Goal: Information Seeking & Learning: Learn about a topic

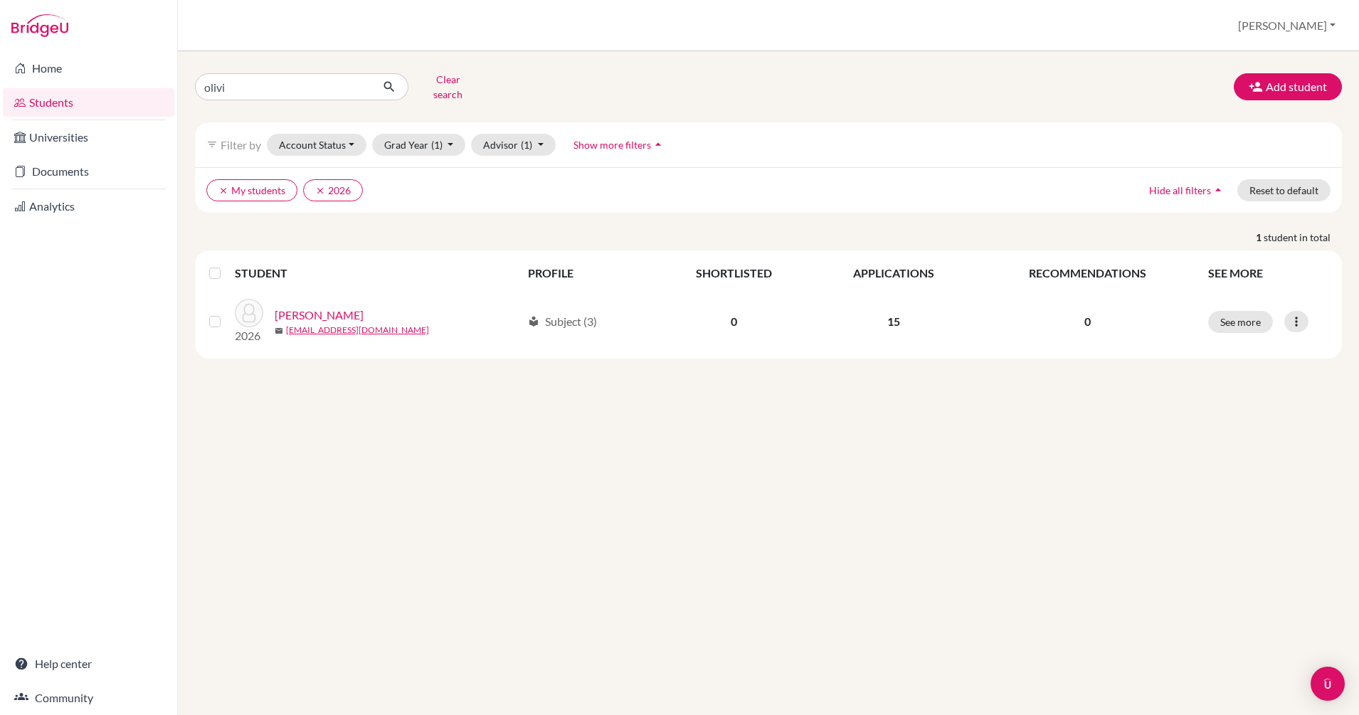
click at [383, 74] on button "submit" at bounding box center [390, 86] width 38 height 27
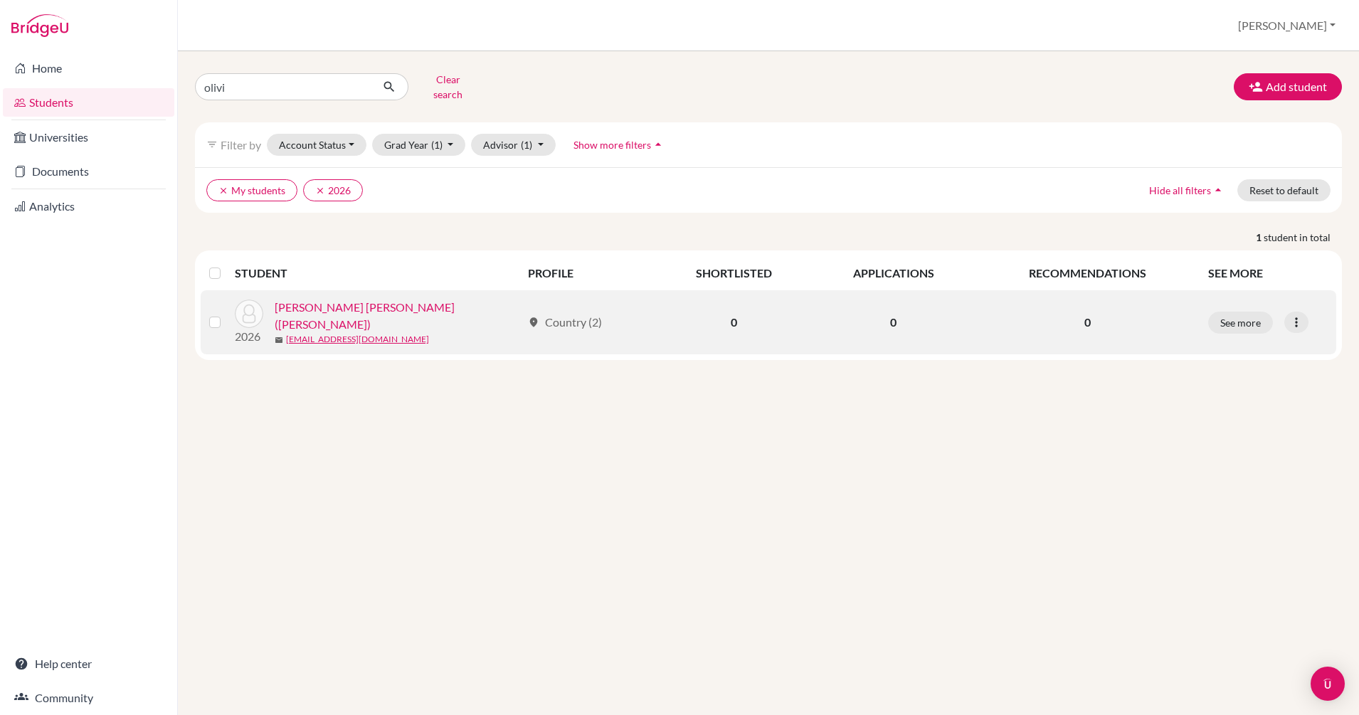
click at [361, 307] on link "[PERSON_NAME] [PERSON_NAME] ([PERSON_NAME])" at bounding box center [398, 316] width 247 height 34
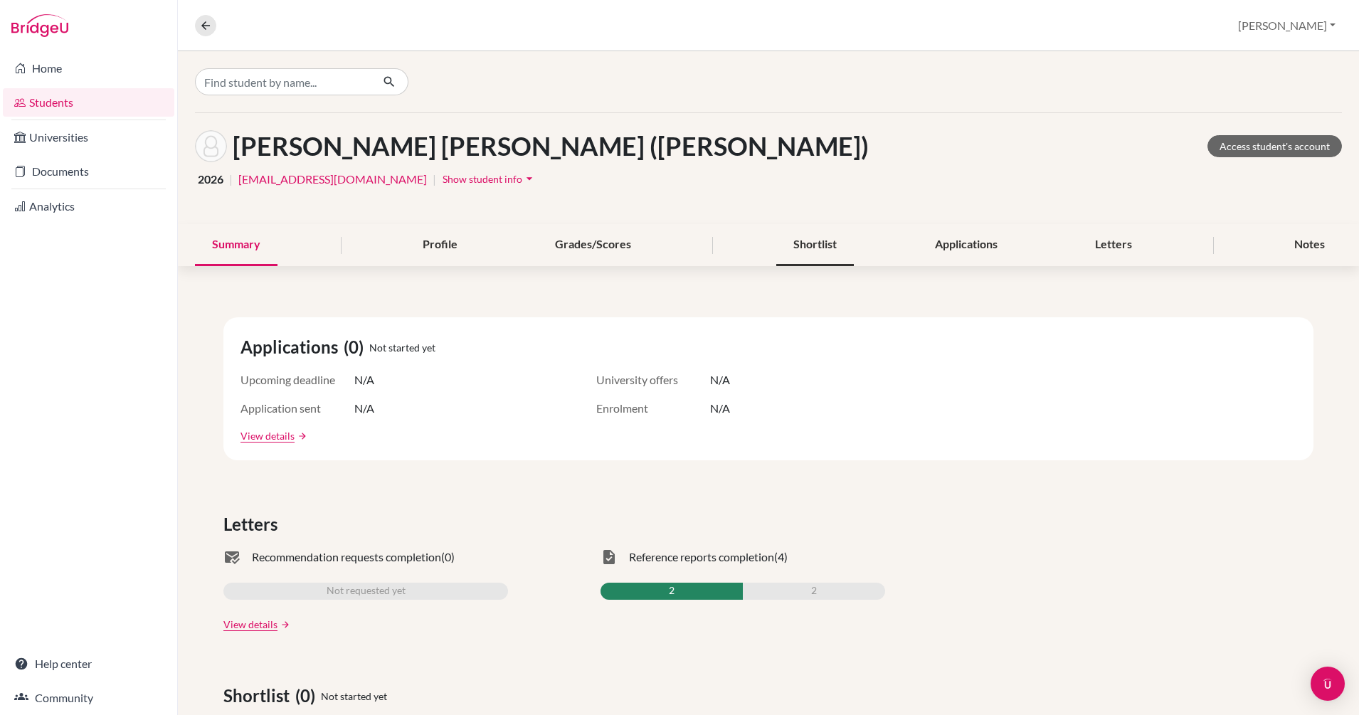
click at [815, 245] on div "Shortlist" at bounding box center [815, 245] width 78 height 42
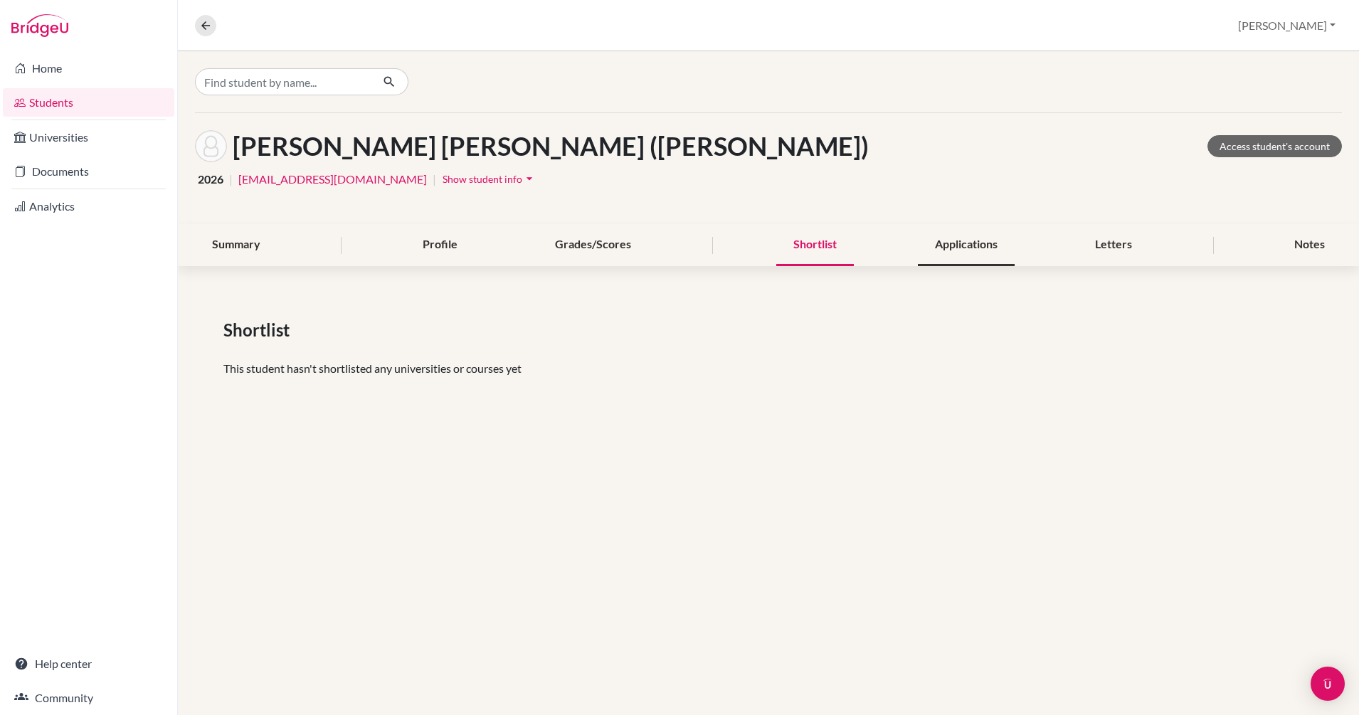
click at [958, 244] on div "Applications" at bounding box center [966, 245] width 97 height 42
